Goal: Task Accomplishment & Management: Complete application form

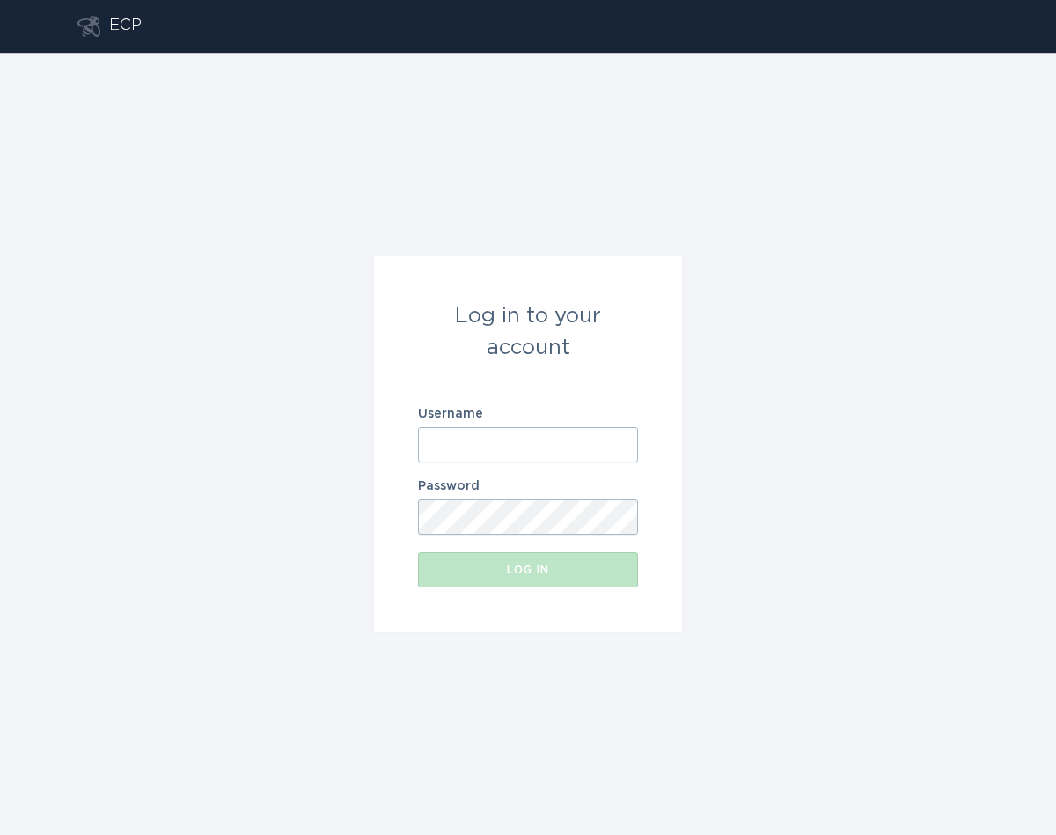
click at [574, 471] on form "Log in to your account Username Password Log in" at bounding box center [528, 443] width 308 height 375
click at [552, 460] on input "Username" at bounding box center [528, 444] width 220 height 35
click at [581, 443] on input "Username" at bounding box center [528, 444] width 220 height 35
paste input "[EMAIL_ADDRESS][DOMAIN_NAME]"
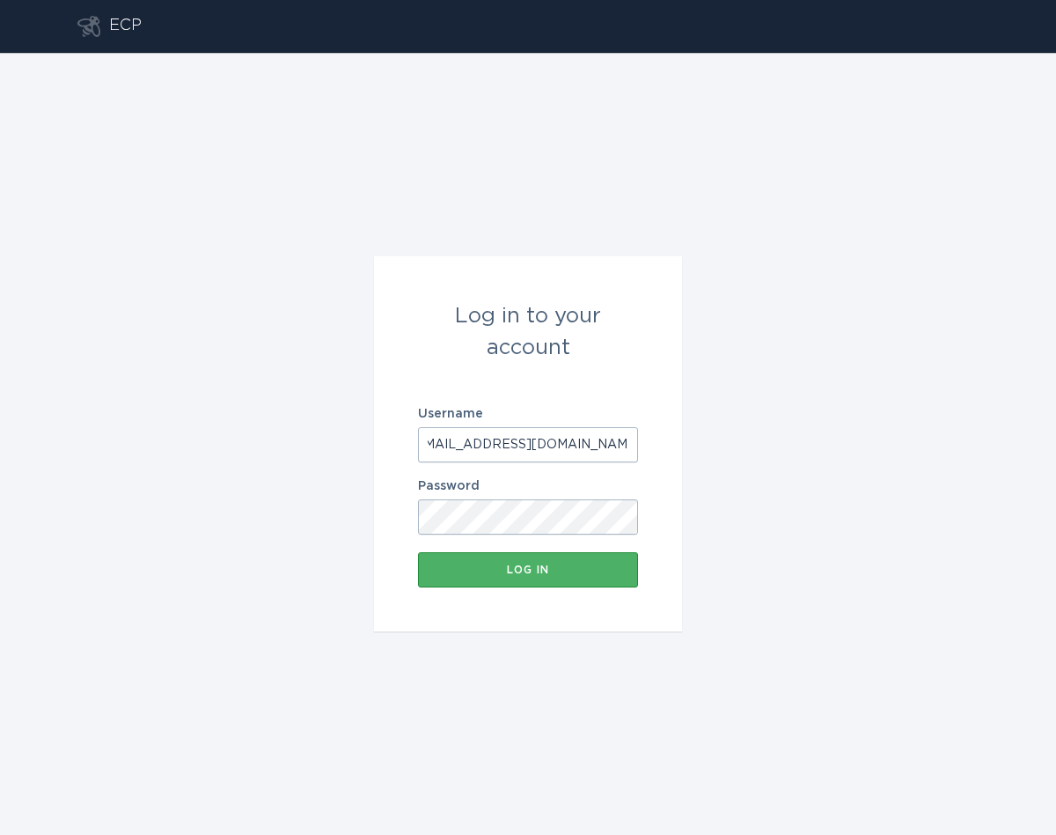
type input "[EMAIL_ADDRESS][DOMAIN_NAME]"
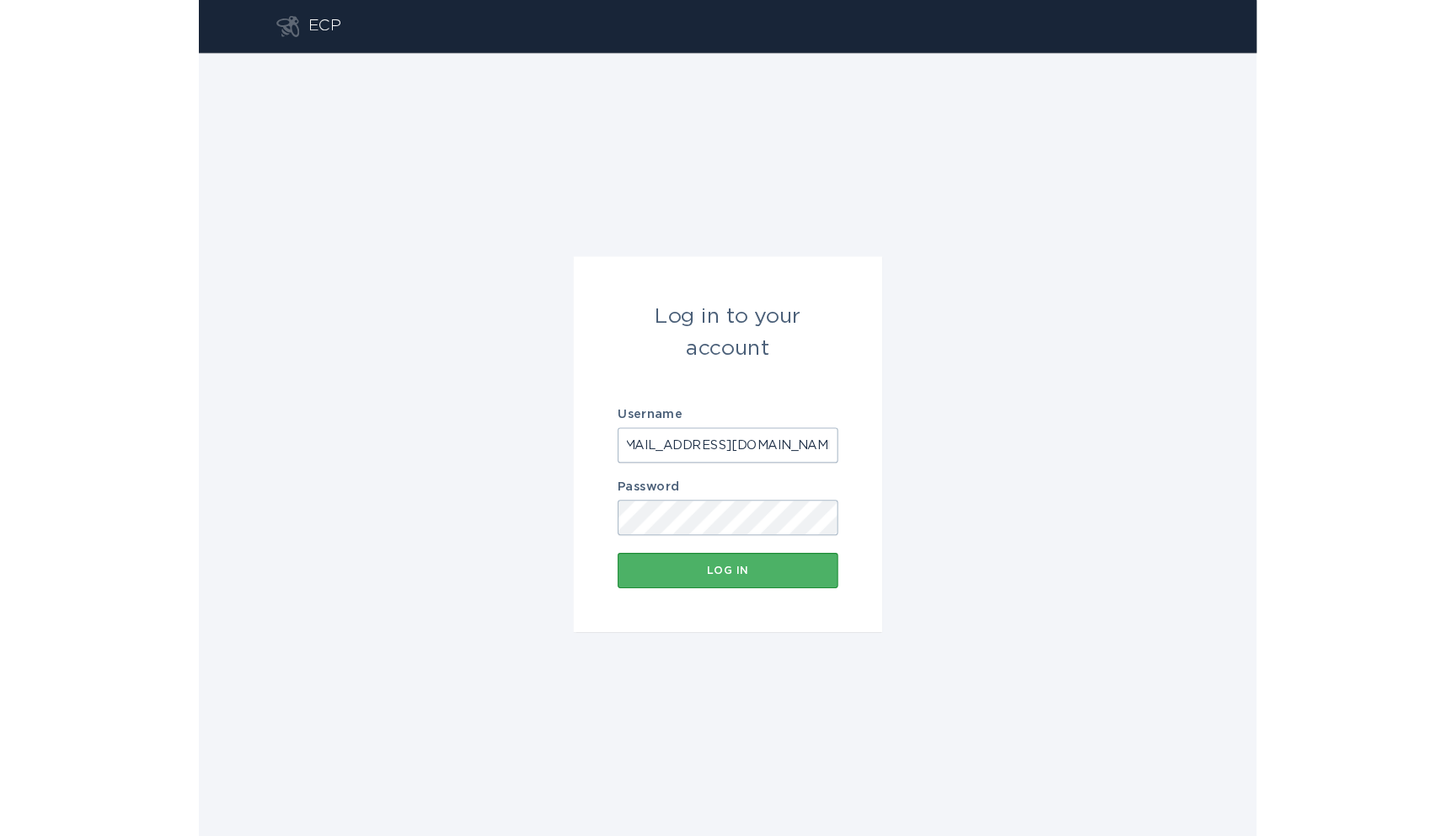
scroll to position [0, 0]
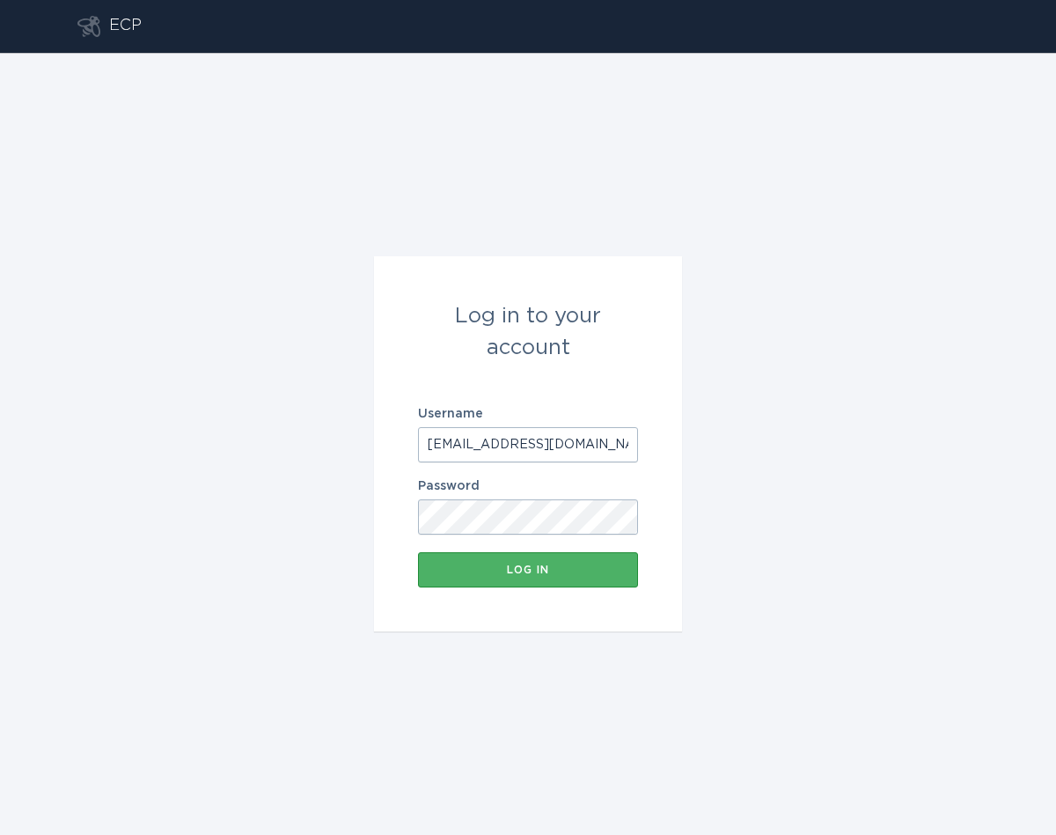
click at [569, 553] on button "Log in" at bounding box center [528, 569] width 220 height 35
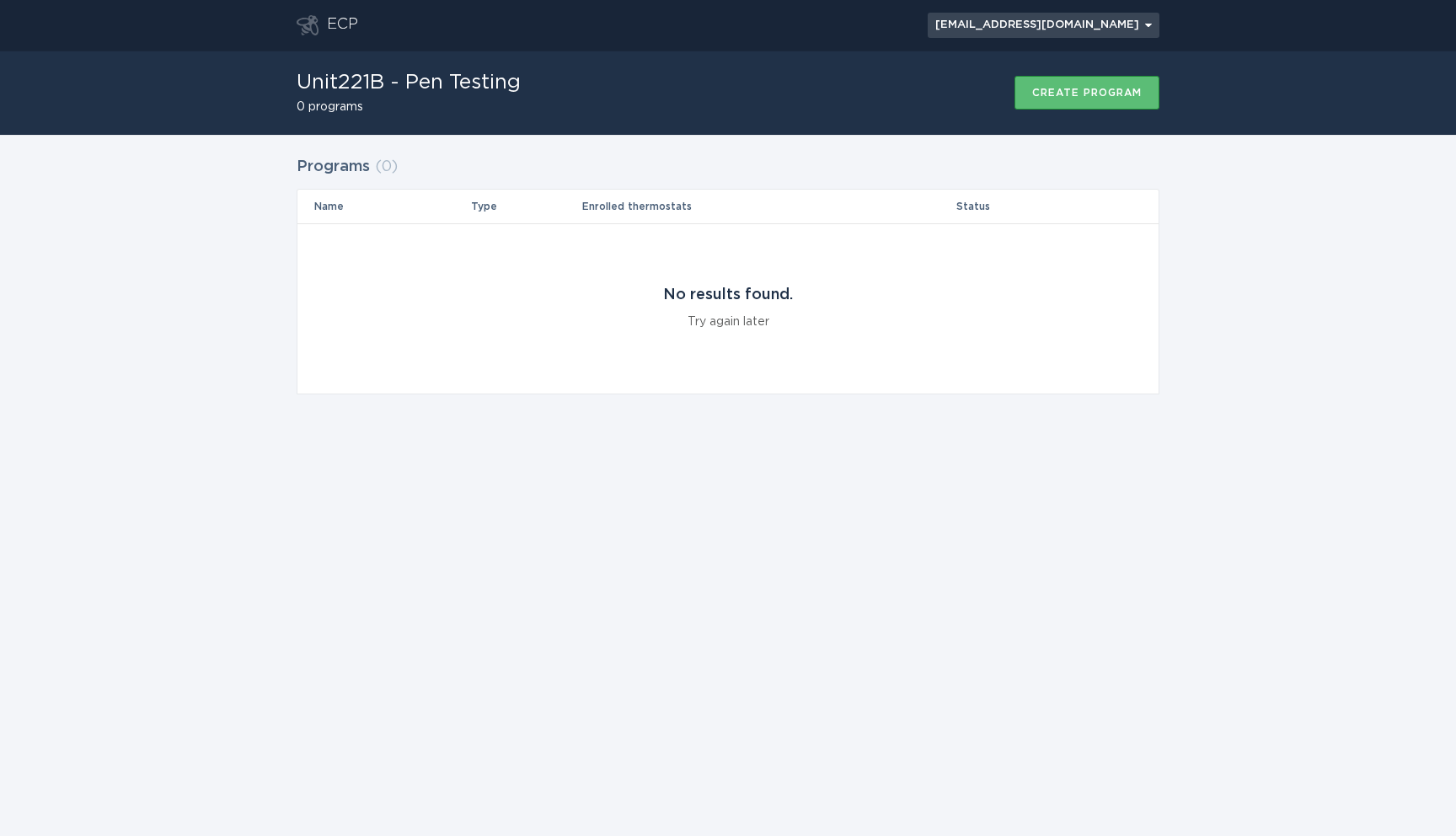
click at [996, 22] on div "[EMAIL_ADDRESS][DOMAIN_NAME] Chevron" at bounding box center [1043, 25] width 216 height 11
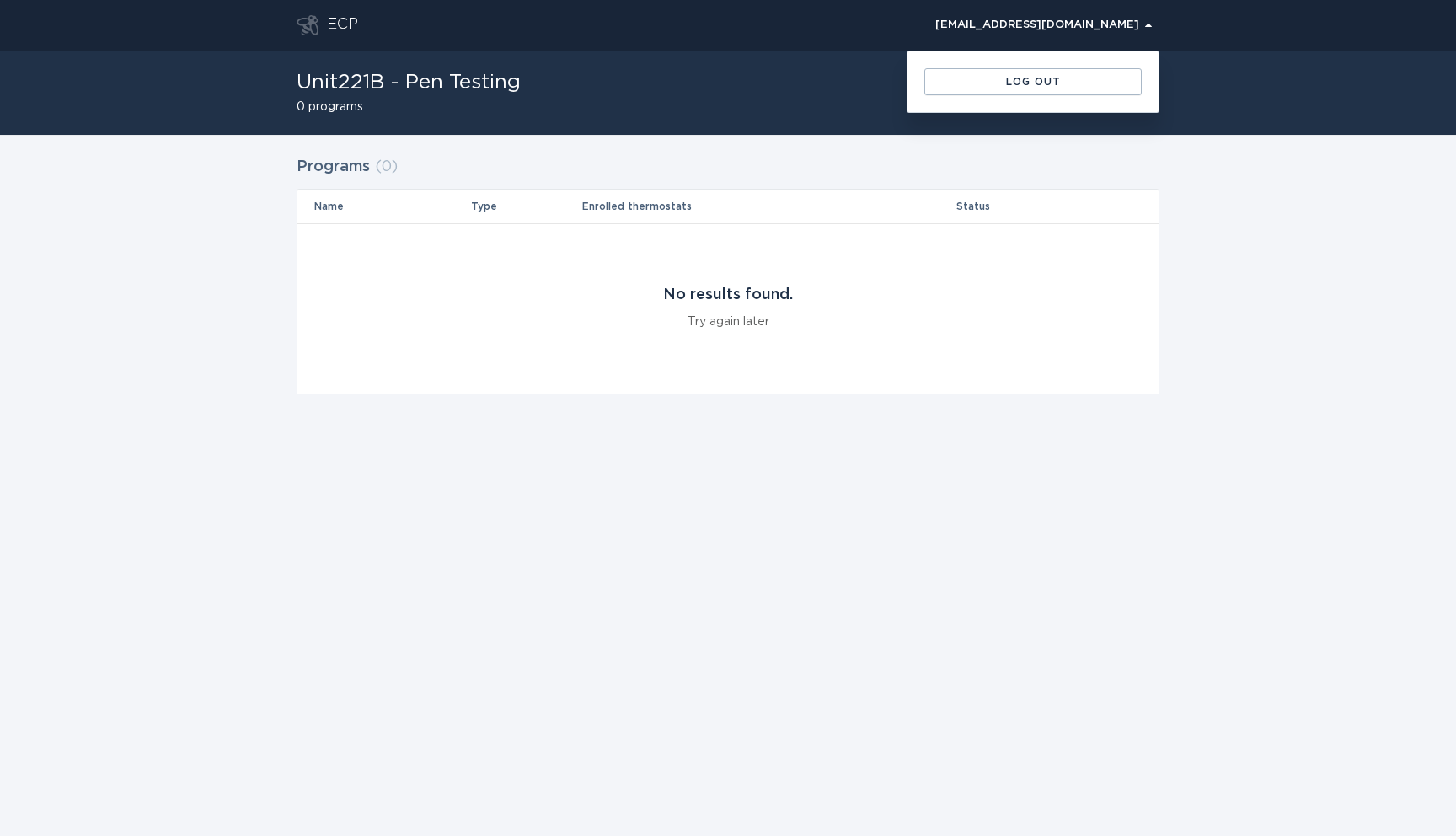
click at [836, 132] on div "Unit221B - Pen Testing 0 programs Create program" at bounding box center [728, 93] width 862 height 84
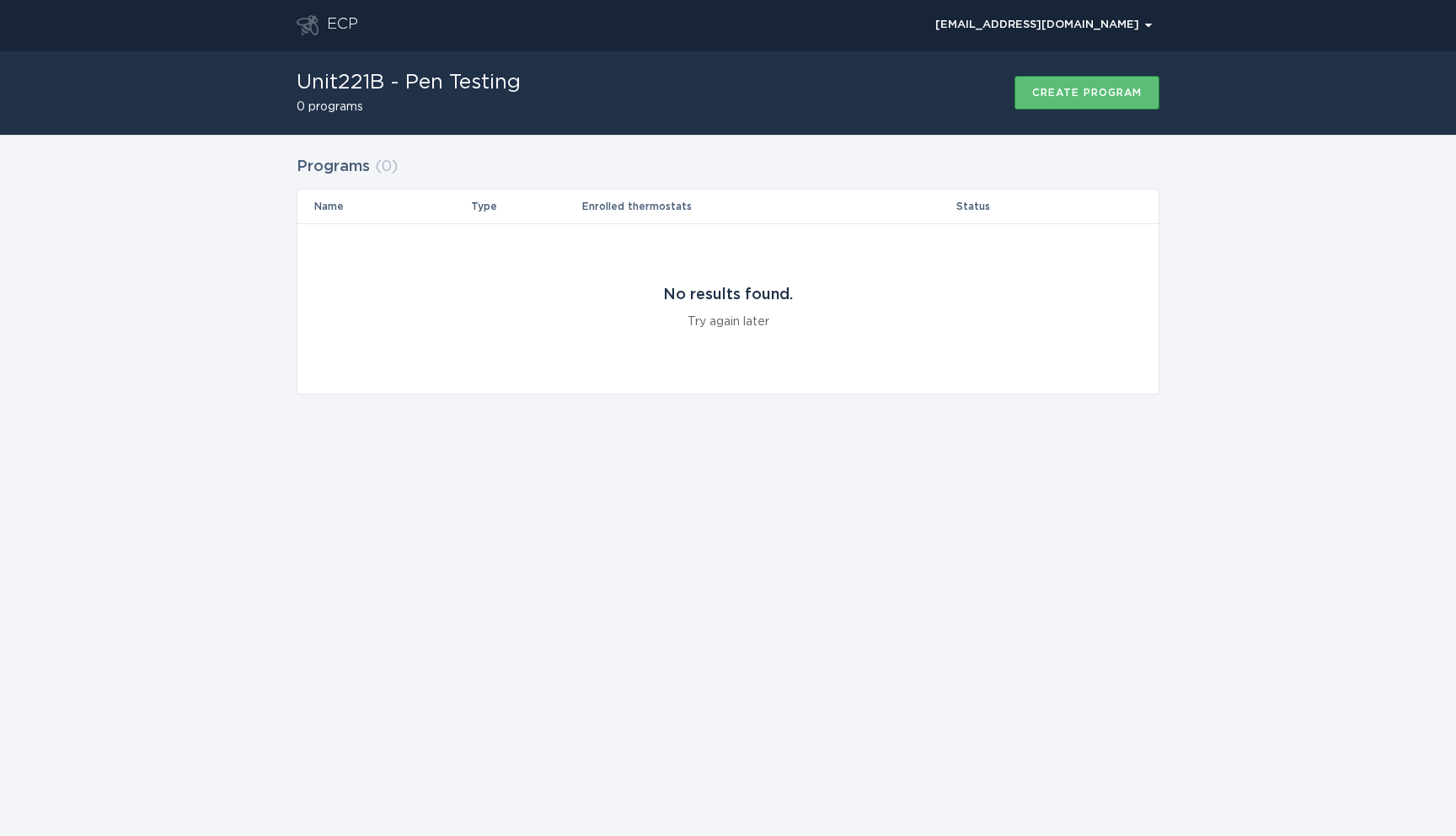
click at [880, 99] on div "Unit221B - Pen Testing 0 programs Create program" at bounding box center [728, 93] width 862 height 84
click at [549, 48] on div "[EMAIL_ADDRESS][DOMAIN_NAME] Chevron" at bounding box center [758, 25] width 801 height 51
click at [549, 485] on div "ECP [EMAIL_ADDRESS][DOMAIN_NAME] Chevron Unit221B - Pen Testing 0 programs Crea…" at bounding box center [728, 418] width 1456 height 836
click at [940, 602] on div "ECP [EMAIL_ADDRESS][DOMAIN_NAME] Chevron Unit221B - Pen Testing 0 programs Crea…" at bounding box center [728, 418] width 1456 height 836
click at [1011, 81] on button "Create program" at bounding box center [1086, 92] width 145 height 34
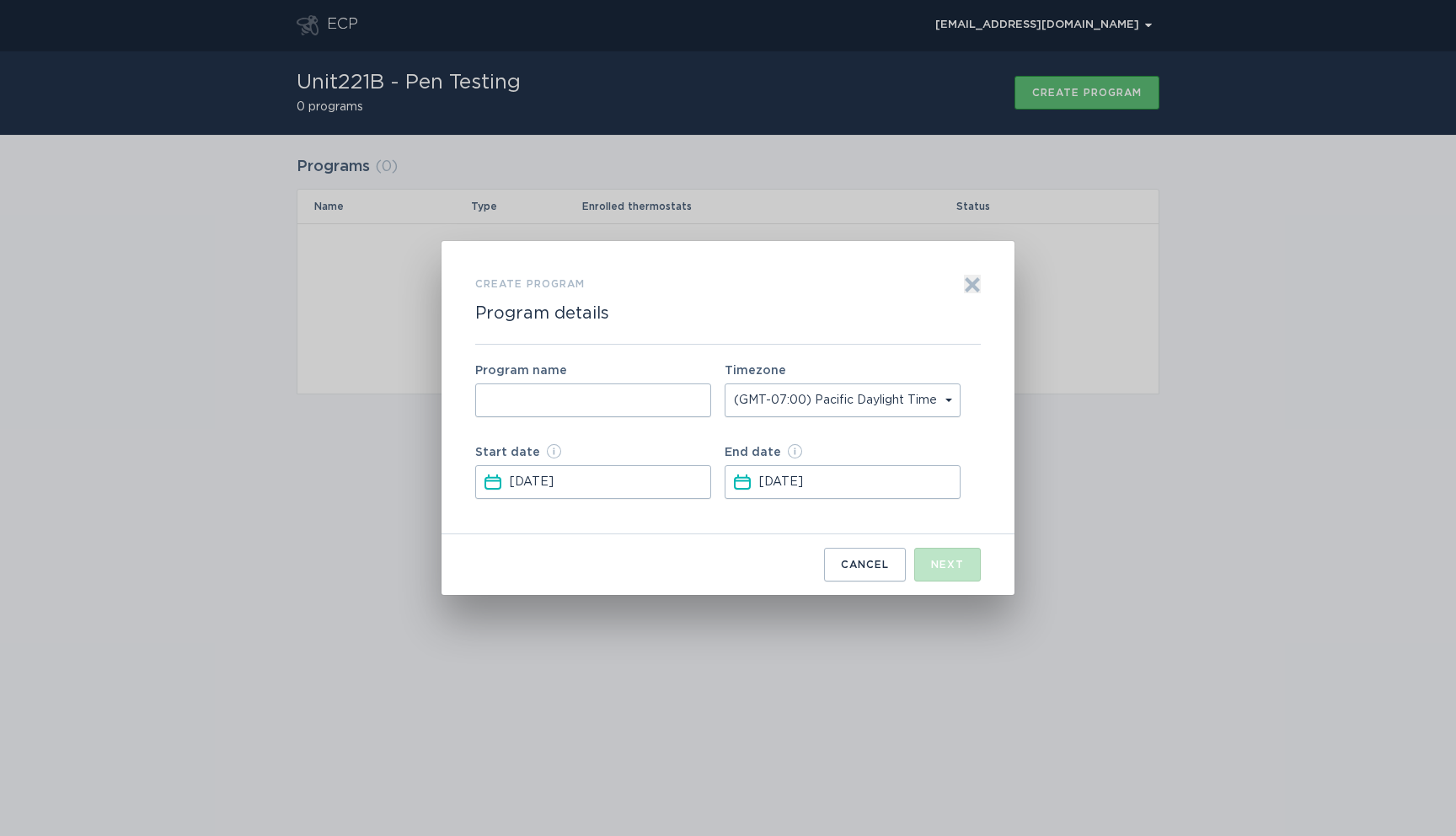
click at [671, 408] on input "Form to create a program" at bounding box center [594, 400] width 235 height 34
type input "Util1 Program"
click at [604, 485] on input "[DATE]" at bounding box center [610, 482] width 199 height 32
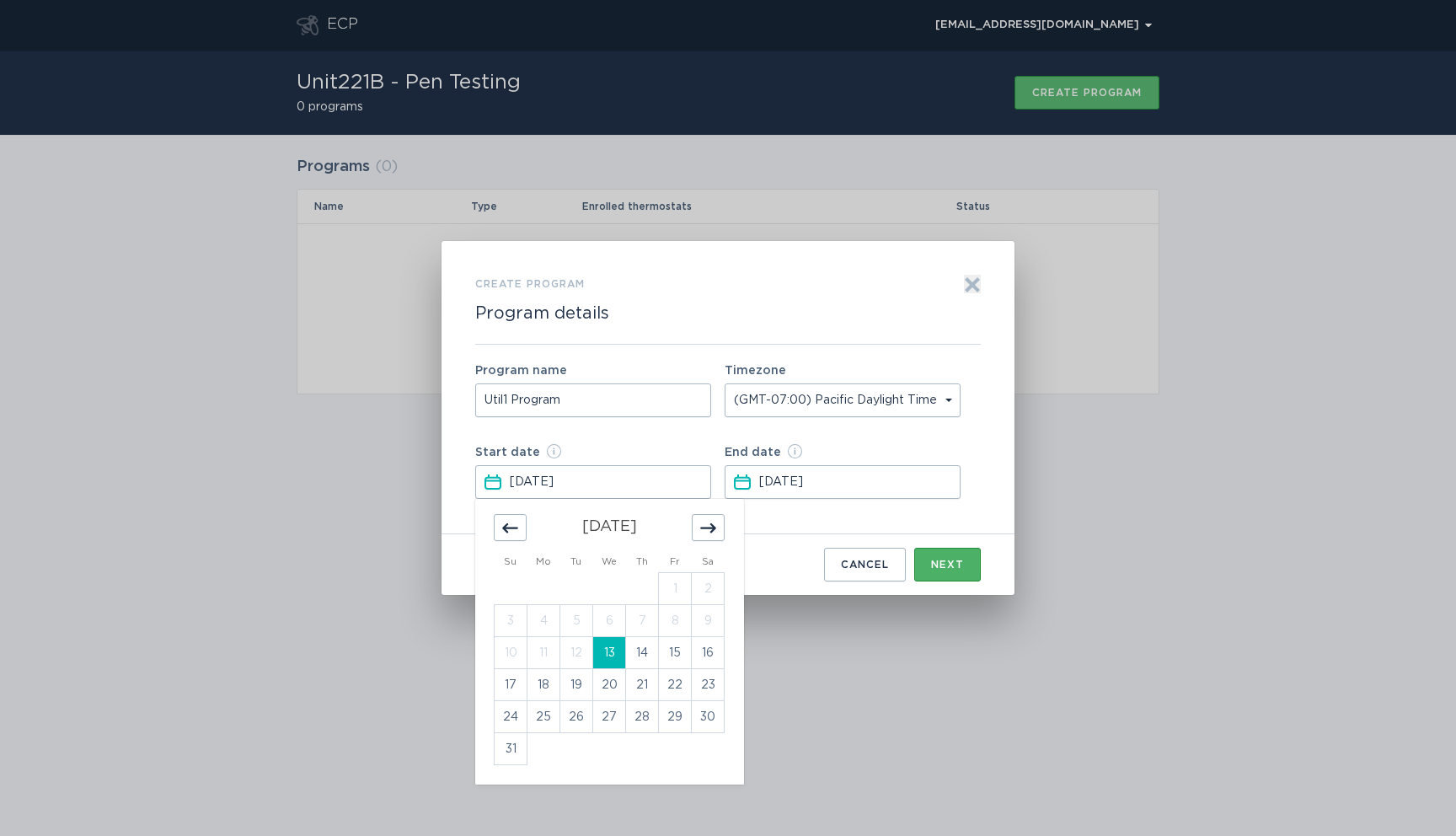
click at [966, 562] on button "Next" at bounding box center [948, 564] width 67 height 34
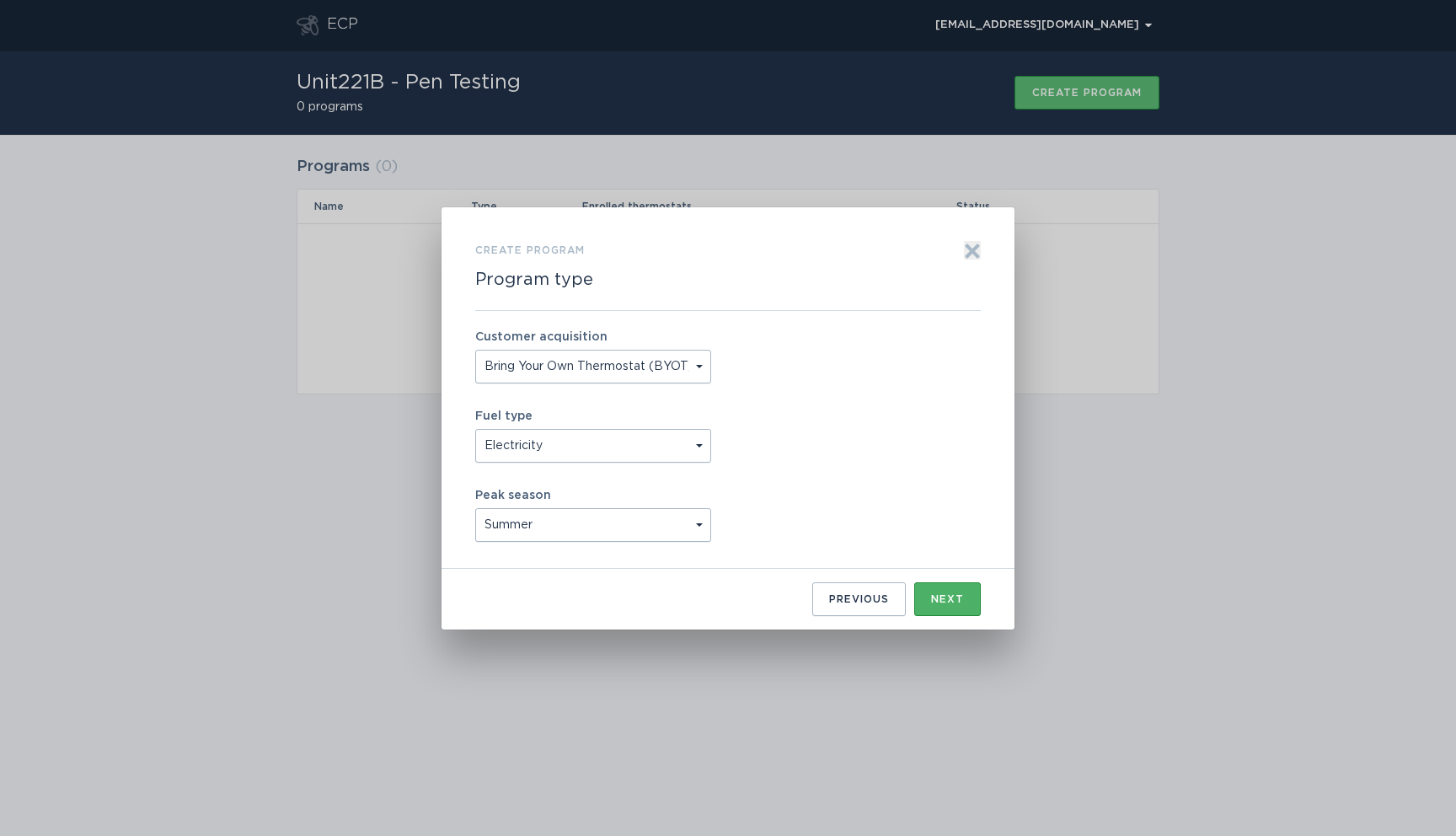
click at [950, 595] on div "Next" at bounding box center [948, 599] width 33 height 11
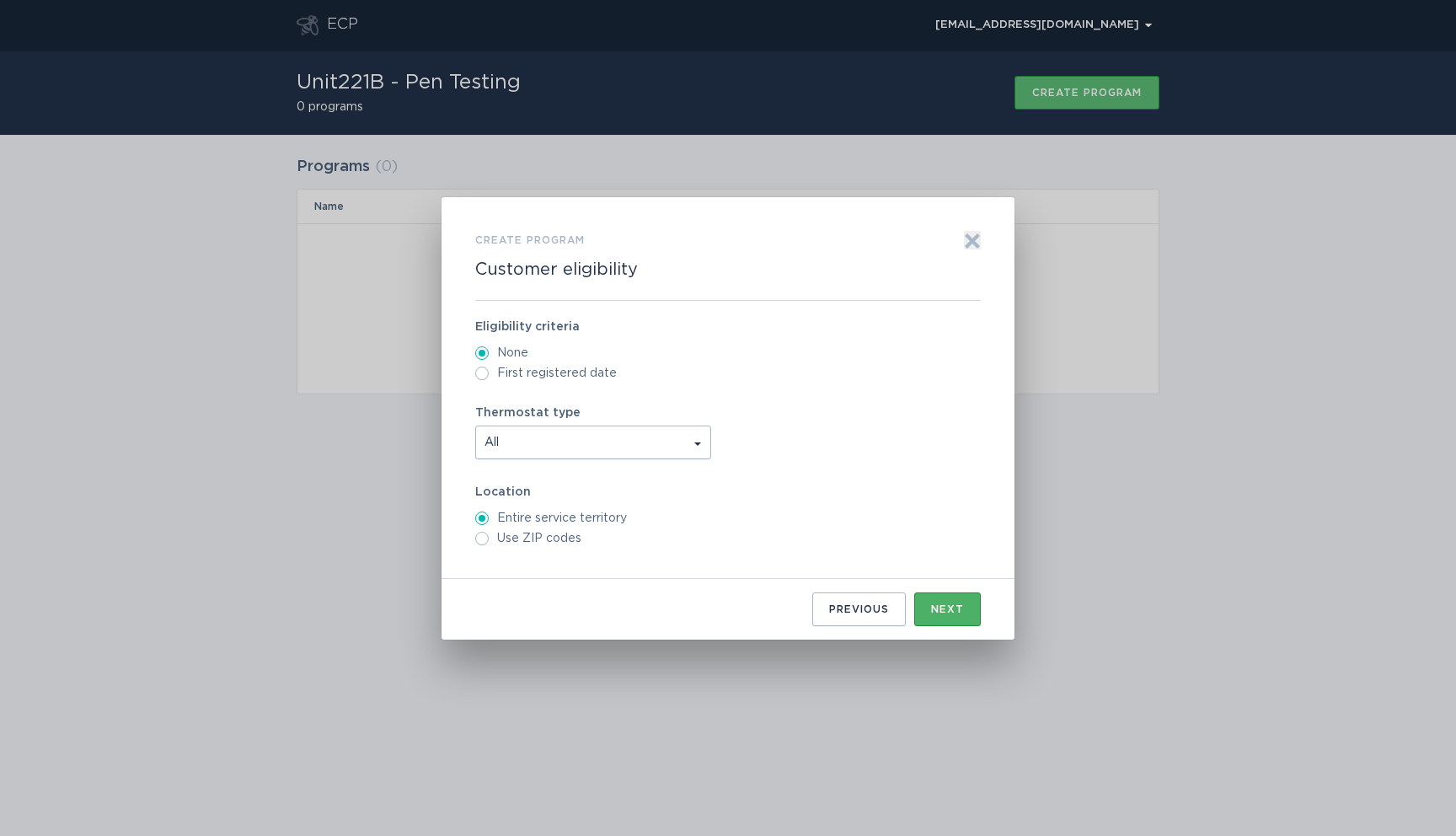
click at [950, 595] on button "Next" at bounding box center [948, 609] width 67 height 34
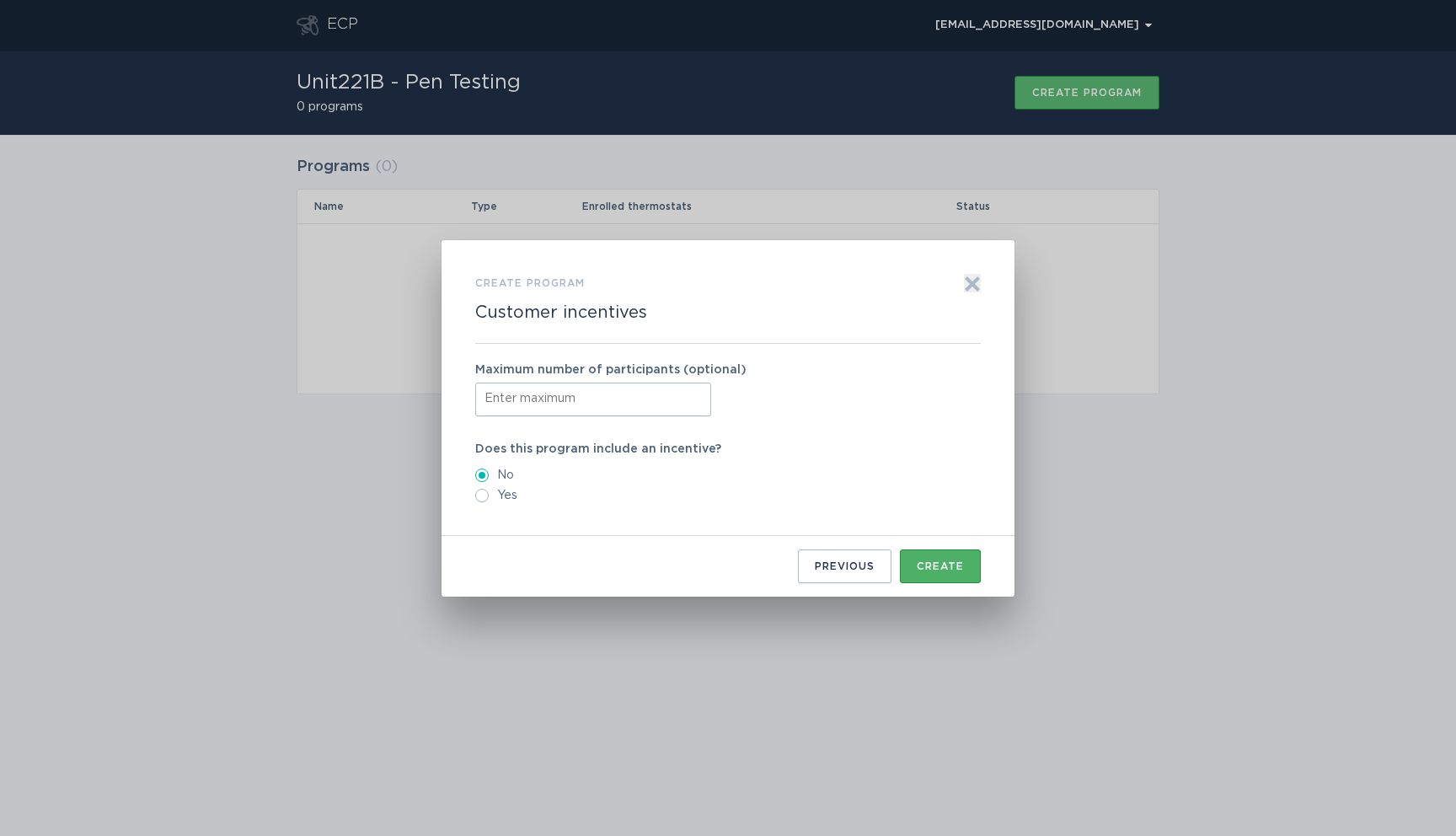
click at [930, 561] on div "Create" at bounding box center [940, 566] width 47 height 11
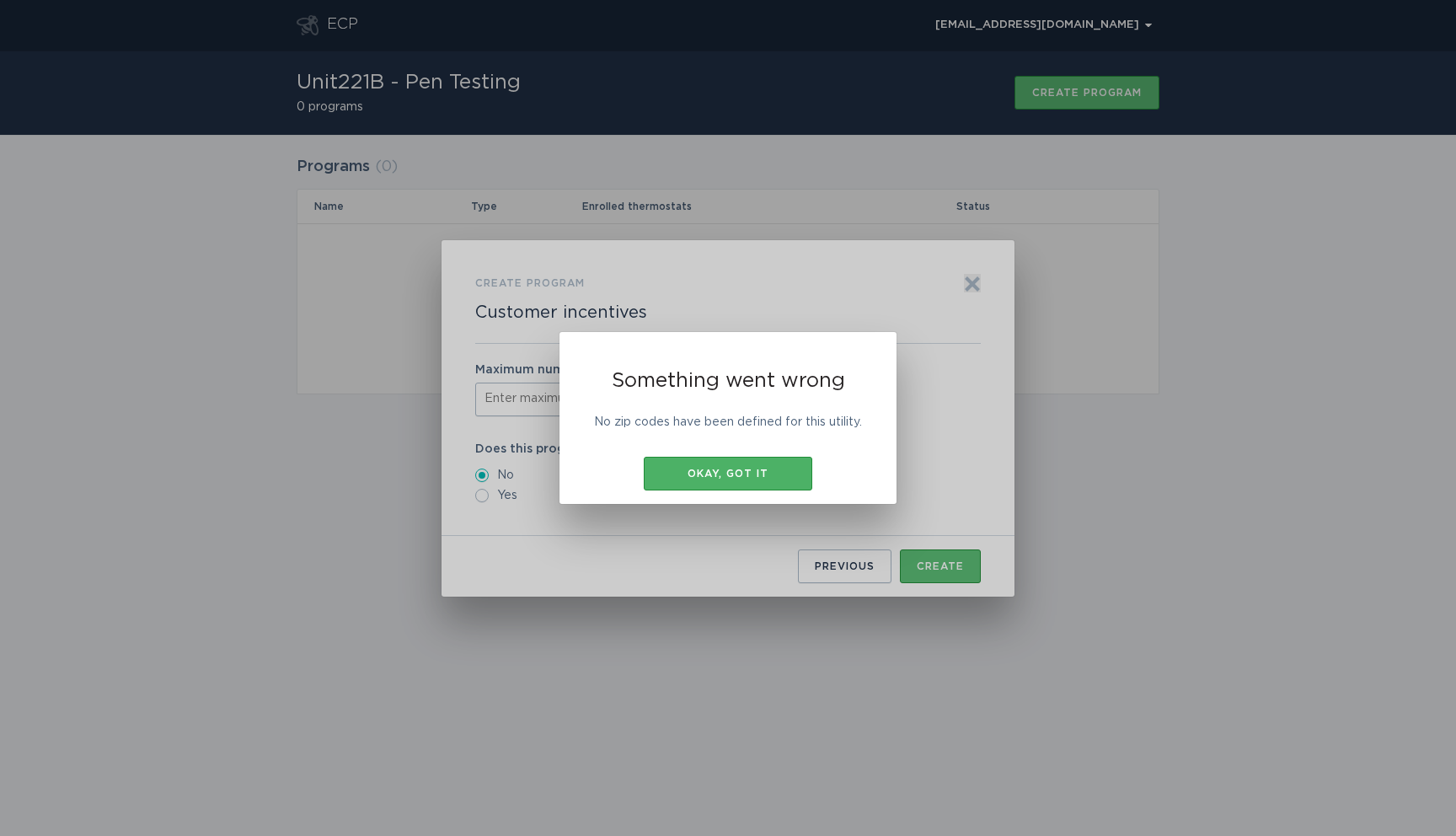
click at [728, 479] on div "Okay, got it" at bounding box center [728, 473] width 151 height 11
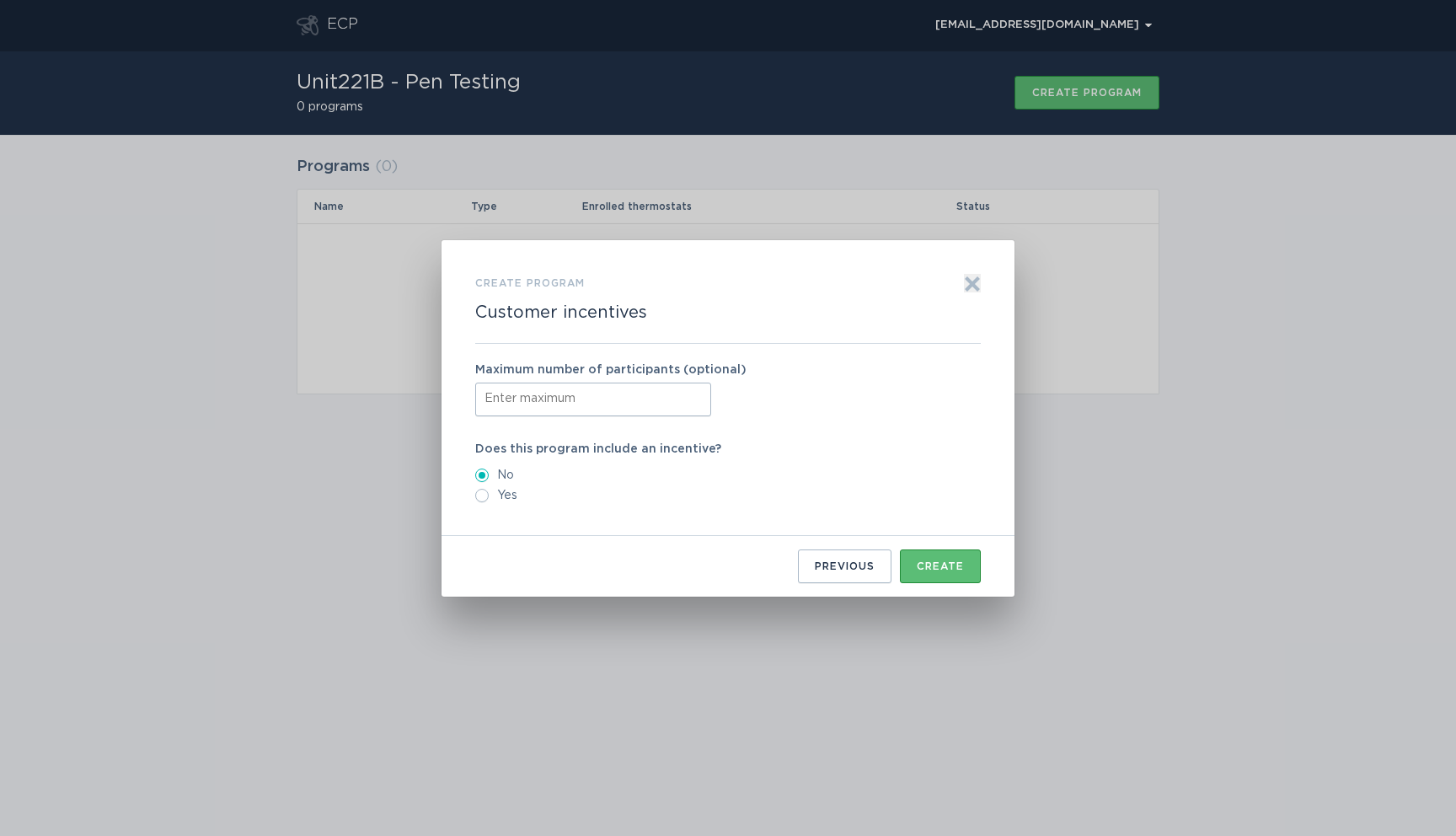
click at [569, 406] on input "Form to create a program" at bounding box center [594, 399] width 235 height 34
type input "1"
click at [926, 560] on button "Create" at bounding box center [940, 566] width 81 height 34
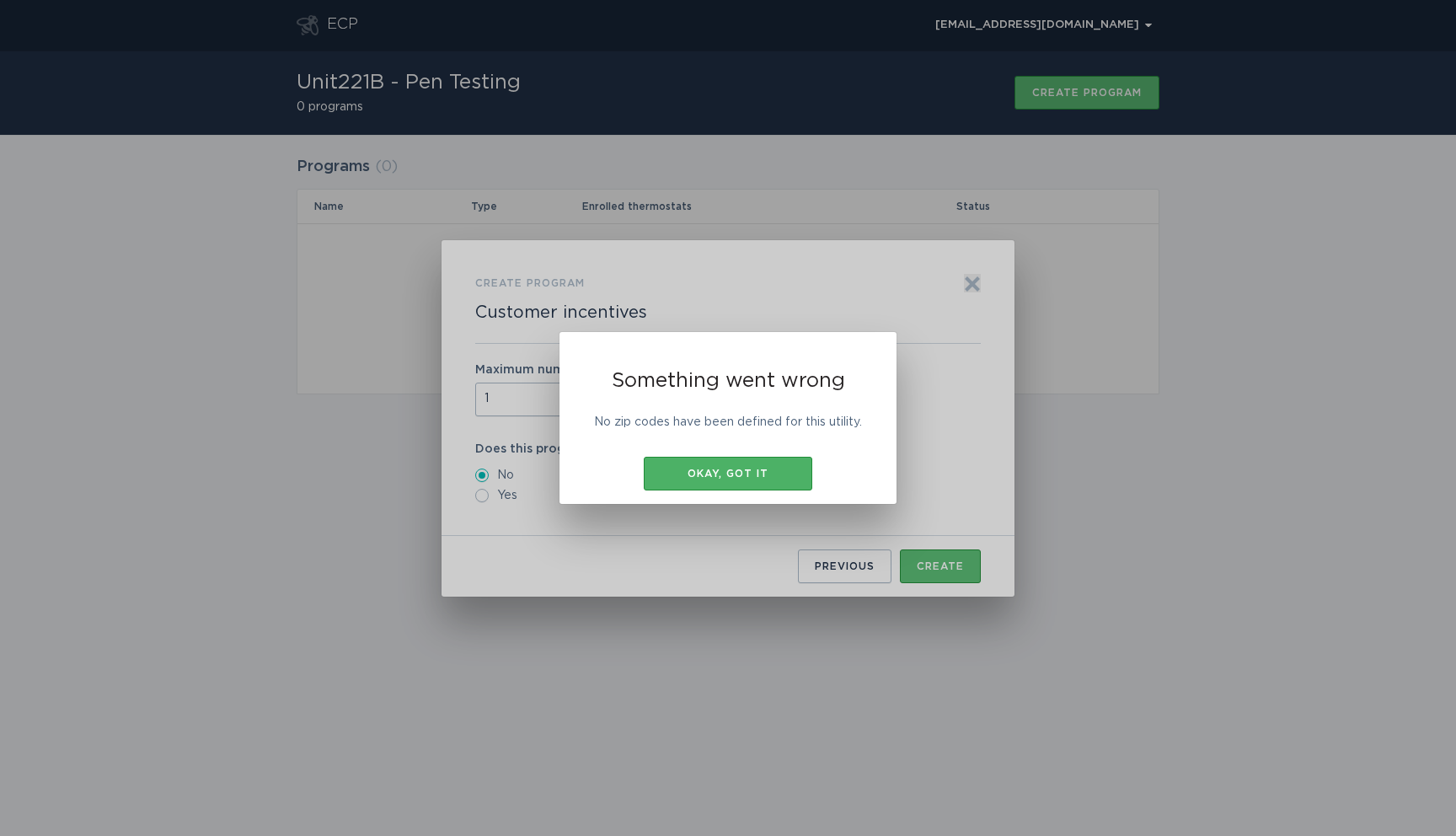
click at [739, 478] on div "Okay, got it" at bounding box center [728, 473] width 151 height 11
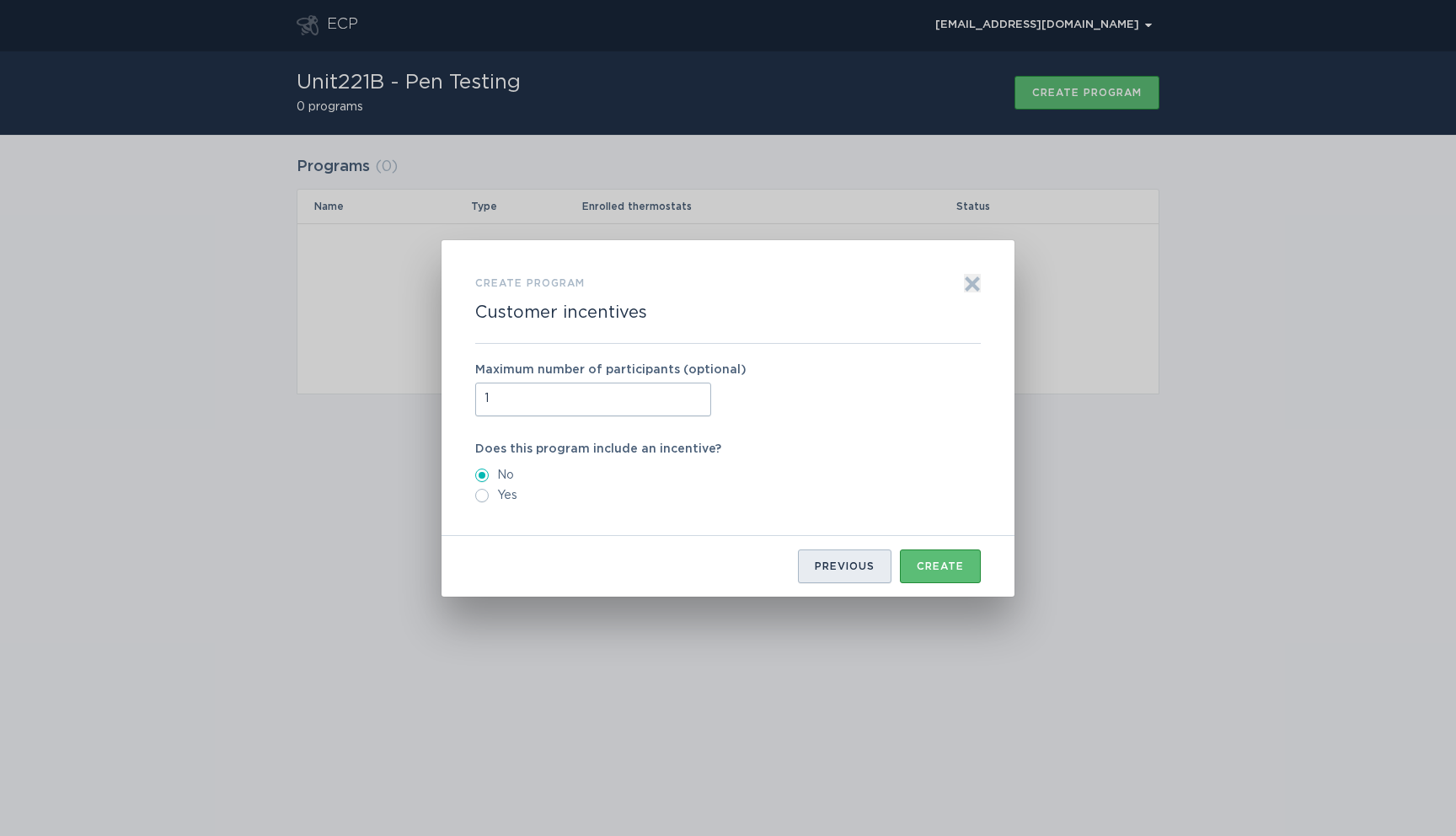
click at [857, 558] on button "Previous" at bounding box center [845, 566] width 94 height 34
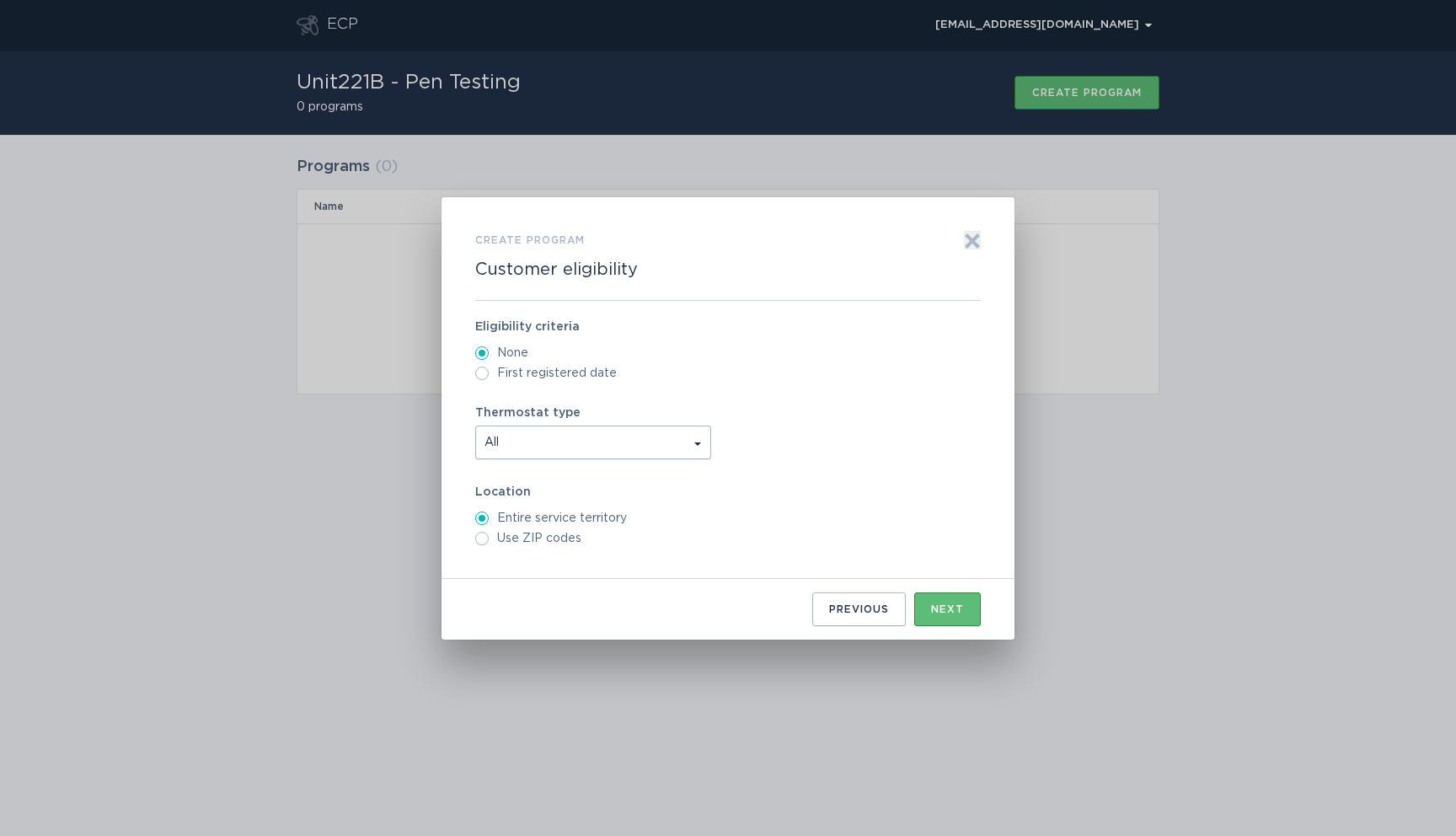
click at [546, 546] on label "Use ZIP codes" at bounding box center [728, 538] width 505 height 13
click at [489, 546] on input "Use ZIP codes" at bounding box center [482, 538] width 13 height 13
radio input "true"
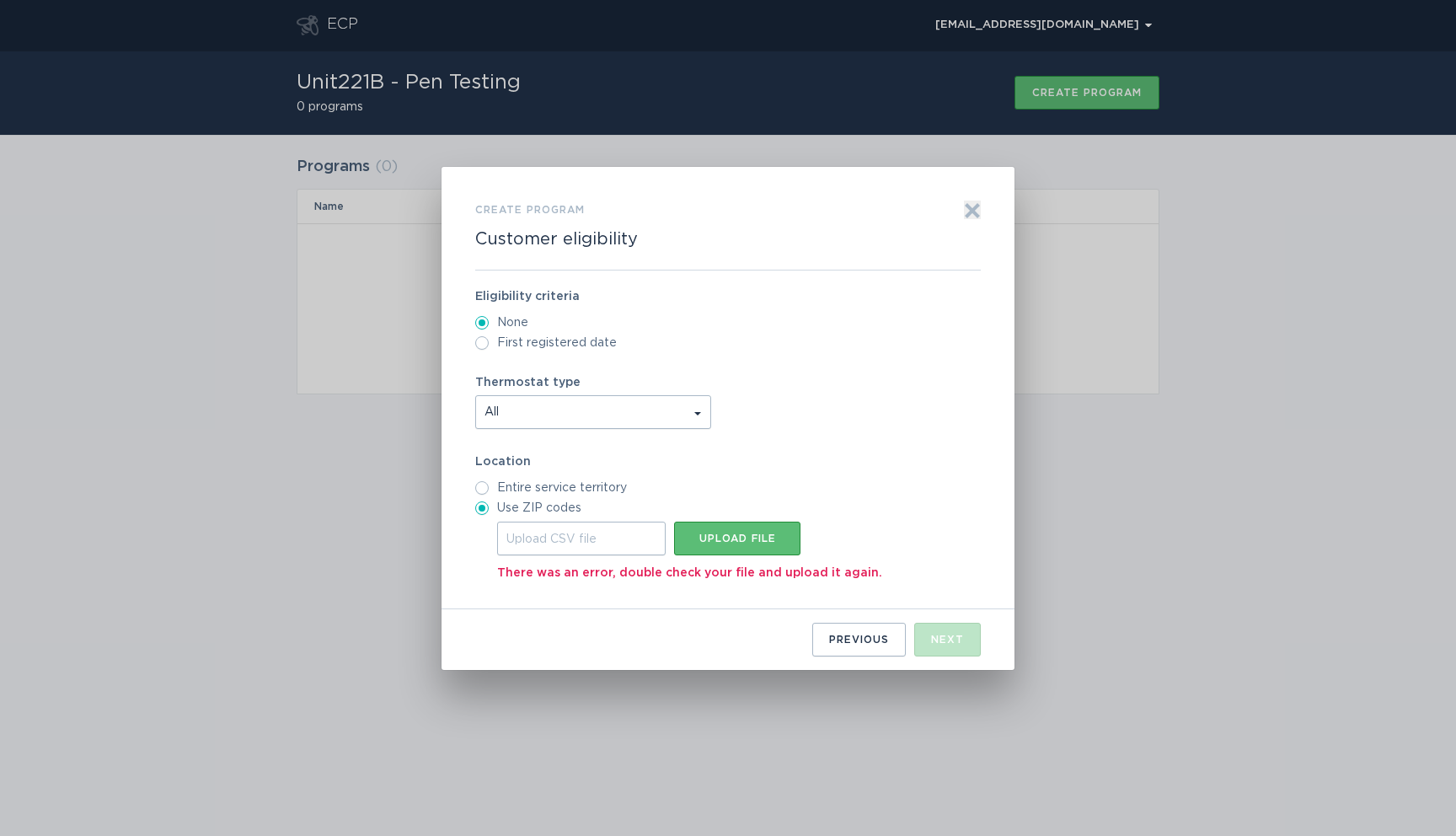
click at [567, 535] on div "Upload CSV file" at bounding box center [581, 538] width 168 height 34
click at [497, 522] on input "Upload CSV file Upload file" at bounding box center [497, 522] width 0 height 0
type input "C:\fakepath\util1-zip.csv"
click at [738, 541] on div "Upload file" at bounding box center [737, 538] width 109 height 11
click at [666, 415] on span "All" at bounding box center [593, 412] width 235 height 32
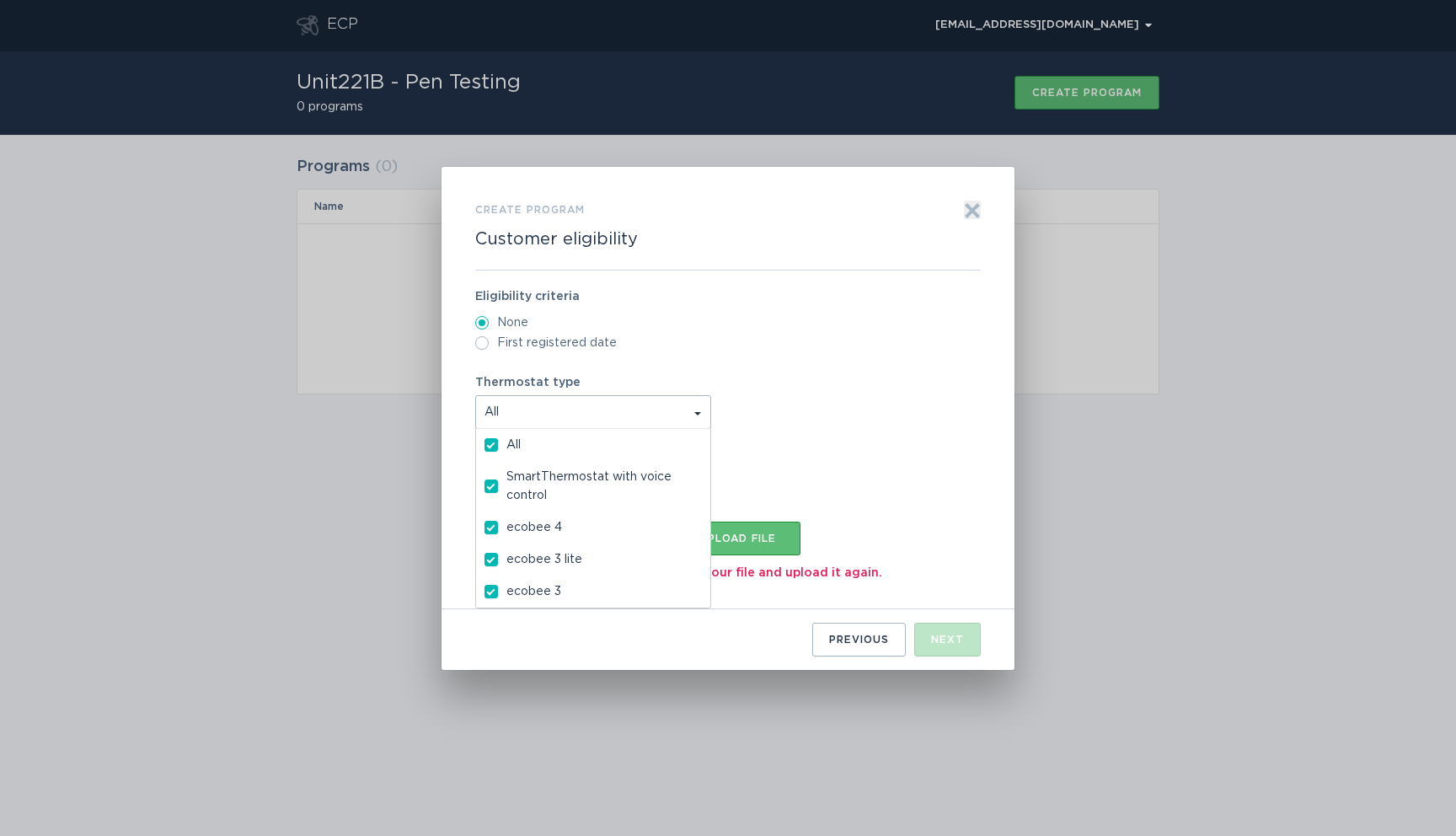
click at [558, 445] on span "All" at bounding box center [593, 444] width 217 height 18
click at [498, 445] on input "All" at bounding box center [491, 445] width 13 height 13
checkbox input "false"
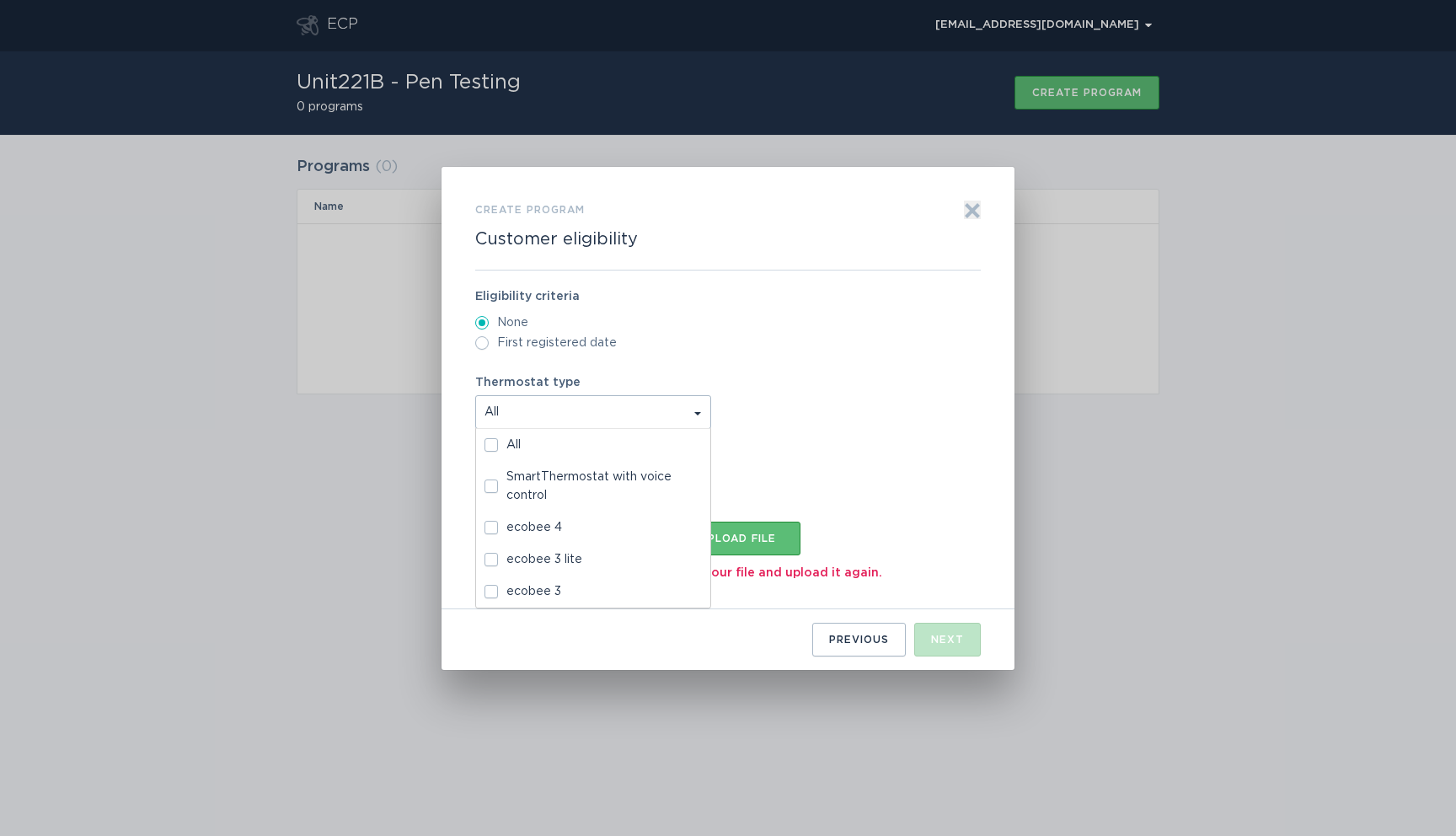
checkbox input "false"
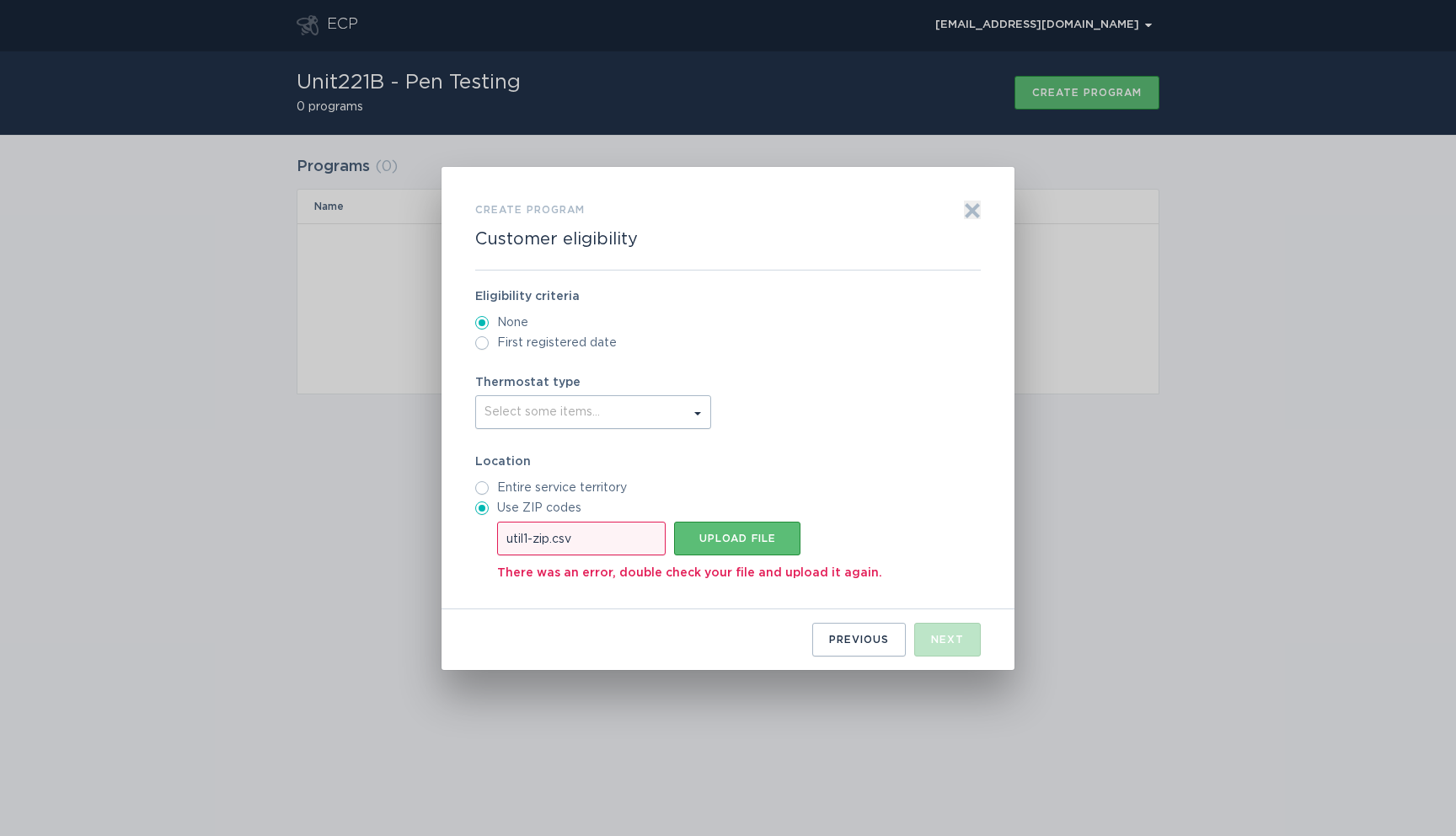
click at [827, 279] on div "Eligibility criteria None First registered date Thermostat type Select some ite…" at bounding box center [728, 441] width 505 height 339
click at [985, 202] on div "Create program Customer eligibility Exit Eligibility criteria None First regist…" at bounding box center [728, 418] width 573 height 504
click at [966, 208] on icon "Exit" at bounding box center [973, 211] width 17 height 17
